Goal: Information Seeking & Learning: Learn about a topic

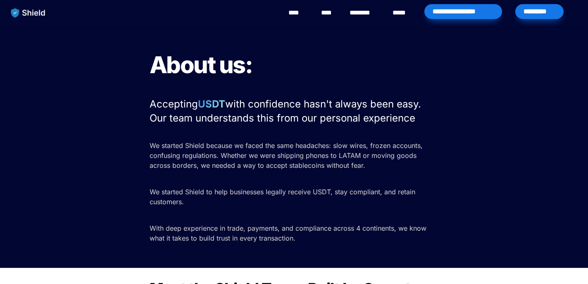
click at [301, 16] on link "****" at bounding box center [297, 13] width 19 height 10
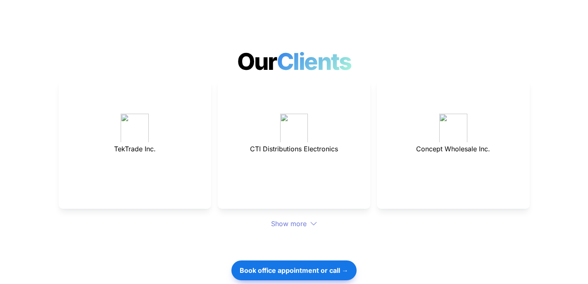
scroll to position [2279, 0]
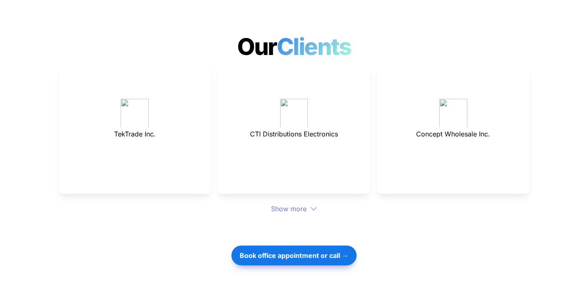
click at [298, 204] on div "Show more" at bounding box center [294, 209] width 471 height 10
click at [283, 130] on span "CTI Distributions Electronics" at bounding box center [294, 134] width 88 height 8
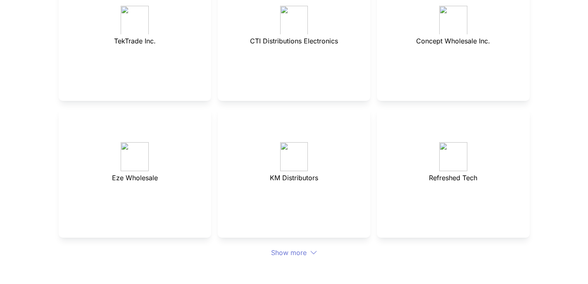
scroll to position [2377, 0]
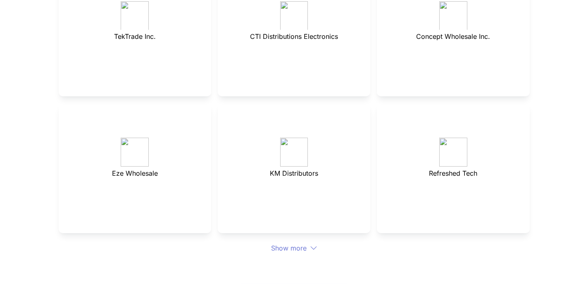
click at [305, 243] on div "Show more" at bounding box center [294, 248] width 471 height 10
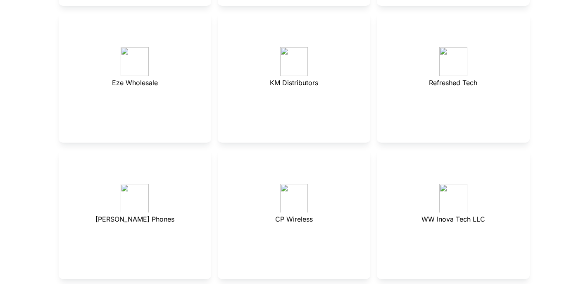
scroll to position [2480, 0]
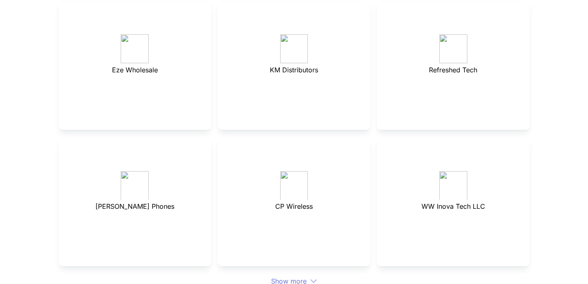
click at [300, 276] on div "Show more" at bounding box center [294, 281] width 471 height 10
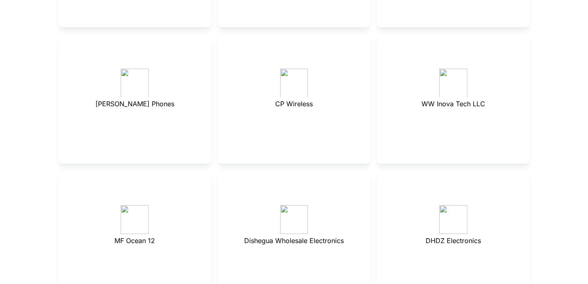
scroll to position [2657, 0]
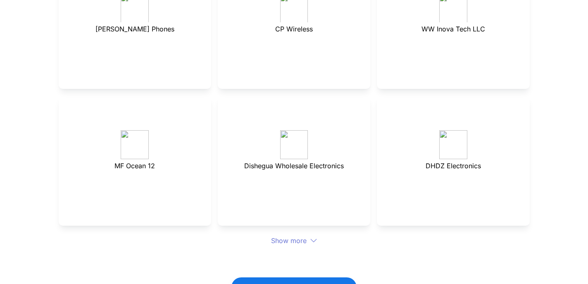
click at [288, 236] on div "Show more" at bounding box center [294, 241] width 471 height 10
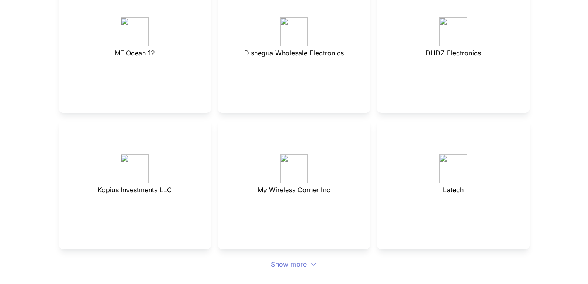
scroll to position [2750, 0]
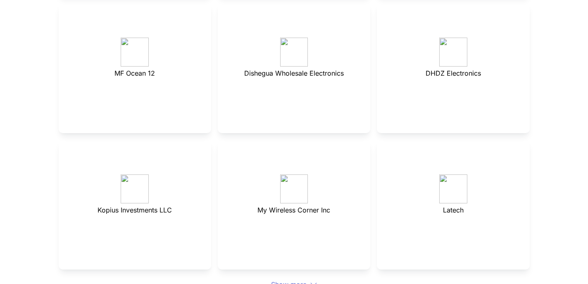
click at [295, 279] on div "Show more" at bounding box center [294, 284] width 471 height 10
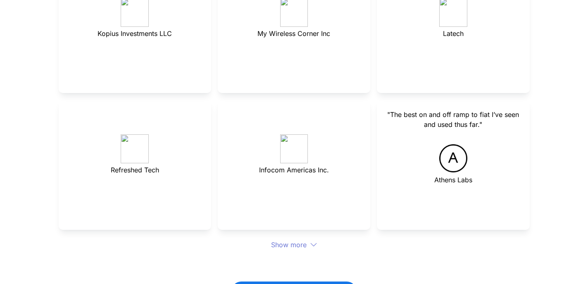
scroll to position [2942, 0]
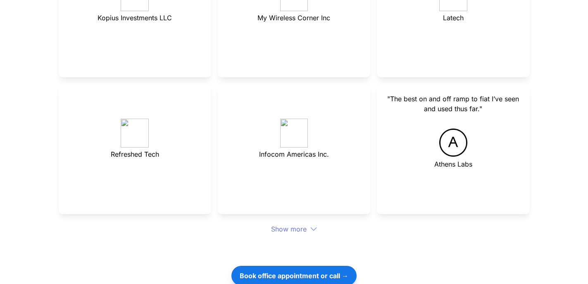
click at [292, 224] on div "Show more" at bounding box center [294, 229] width 471 height 10
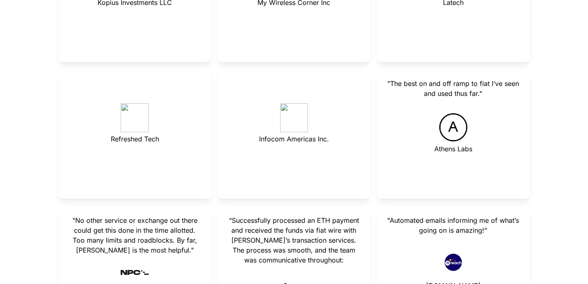
scroll to position [2964, 0]
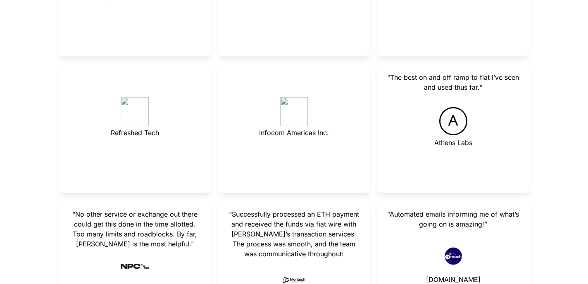
click at [395, 210] on span ""Automated emails informing me of what’s going on is amazing!”" at bounding box center [454, 219] width 134 height 18
drag, startPoint x: 388, startPoint y: 186, endPoint x: 459, endPoint y: 196, distance: 71.4
click at [459, 210] on span ""Automated emails informing me of what’s going on is amazing!”" at bounding box center [454, 219] width 134 height 18
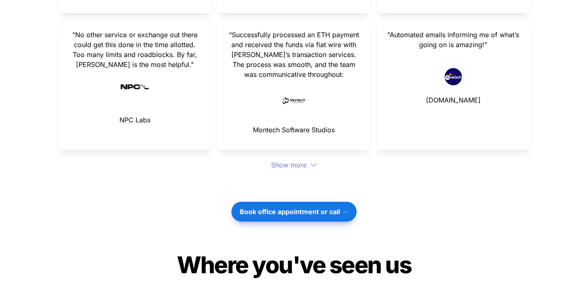
scroll to position [3166, 0]
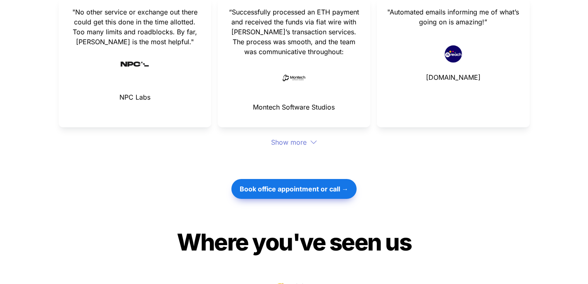
click at [301, 137] on div "Show more" at bounding box center [294, 142] width 471 height 10
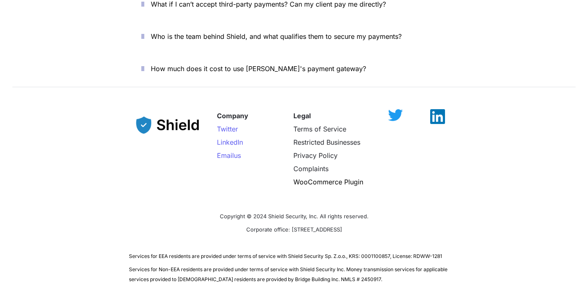
scroll to position [3948, 0]
drag, startPoint x: 270, startPoint y: 200, endPoint x: 375, endPoint y: 200, distance: 105.4
click at [375, 223] on p "Corporate office: [STREET_ADDRESS]" at bounding box center [294, 229] width 331 height 13
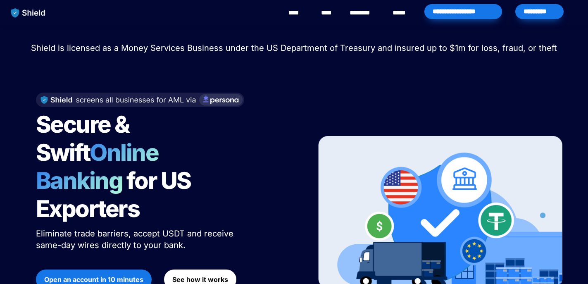
scroll to position [0, 0]
click at [361, 18] on div "********" at bounding box center [364, 13] width 33 height 26
click at [361, 14] on link "********" at bounding box center [364, 13] width 29 height 10
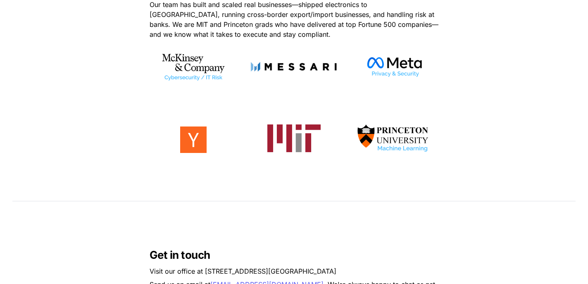
scroll to position [281, 0]
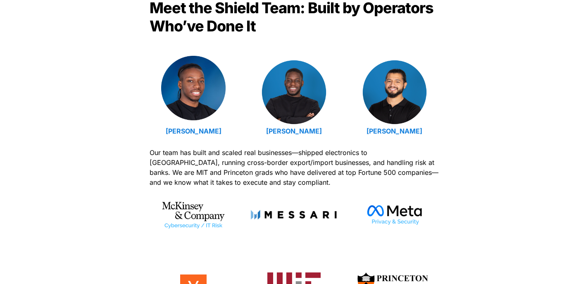
click at [190, 114] on img at bounding box center [193, 88] width 64 height 64
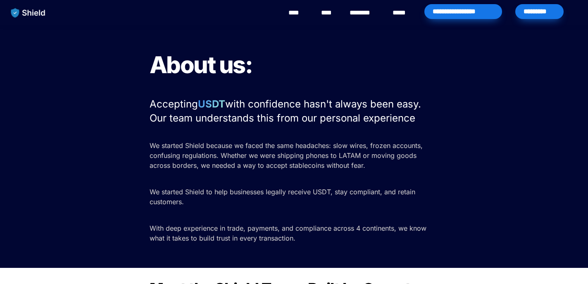
scroll to position [0, 0]
click at [304, 17] on link "****" at bounding box center [297, 13] width 19 height 10
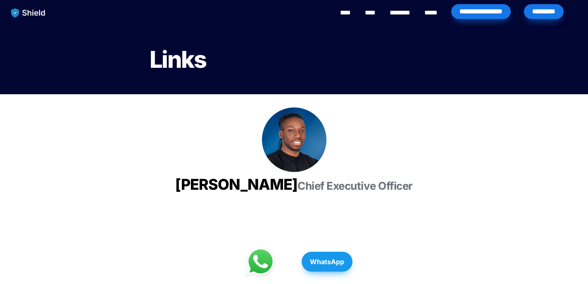
scroll to position [94, 0]
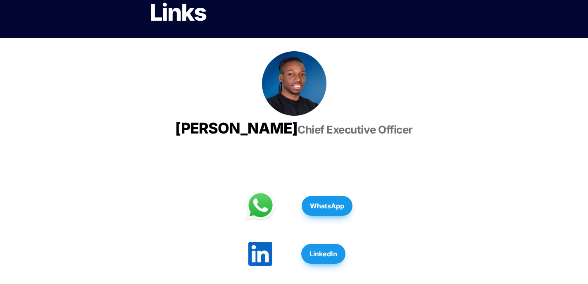
click at [334, 258] on strong "LinkedIn" at bounding box center [324, 254] width 28 height 8
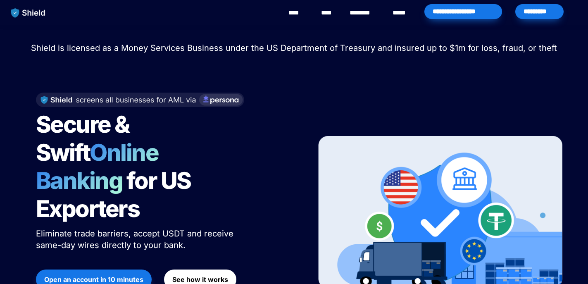
click at [115, 274] on span "Open an account in 10 minutes" at bounding box center [93, 279] width 99 height 10
click at [34, 17] on img "main navigation" at bounding box center [28, 12] width 43 height 17
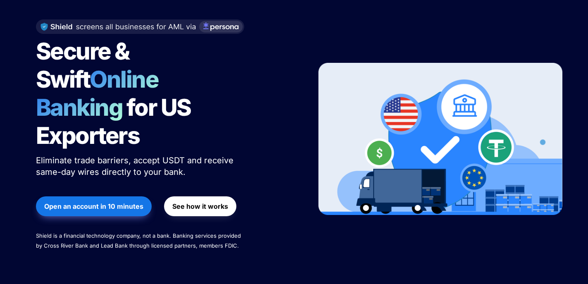
scroll to position [95, 0]
